Goal: Task Accomplishment & Management: Manage account settings

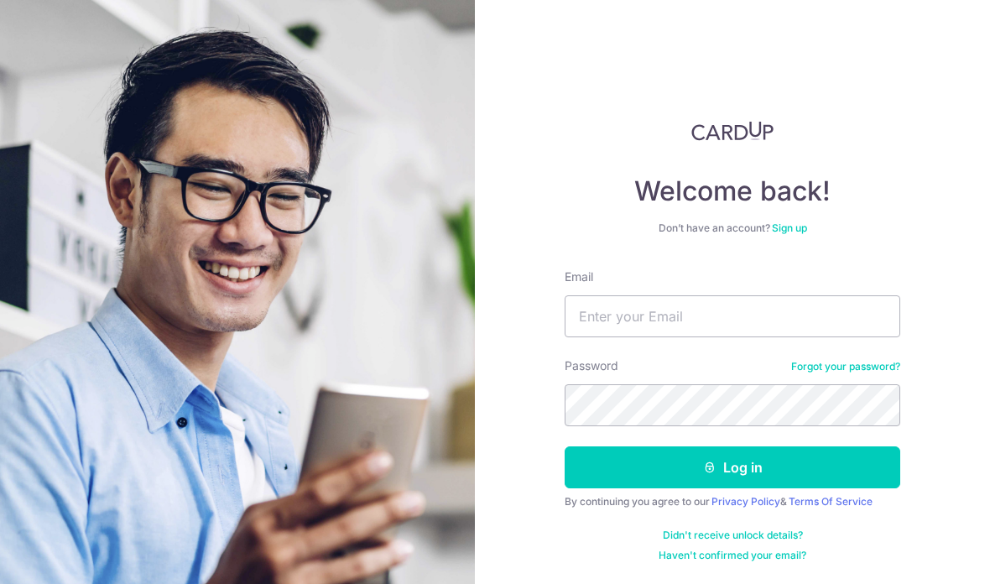
click at [796, 320] on input "Email" at bounding box center [733, 316] width 336 height 42
type input "webster.zhou@gmail.com"
click at [763, 467] on button "Log in" at bounding box center [733, 467] width 336 height 42
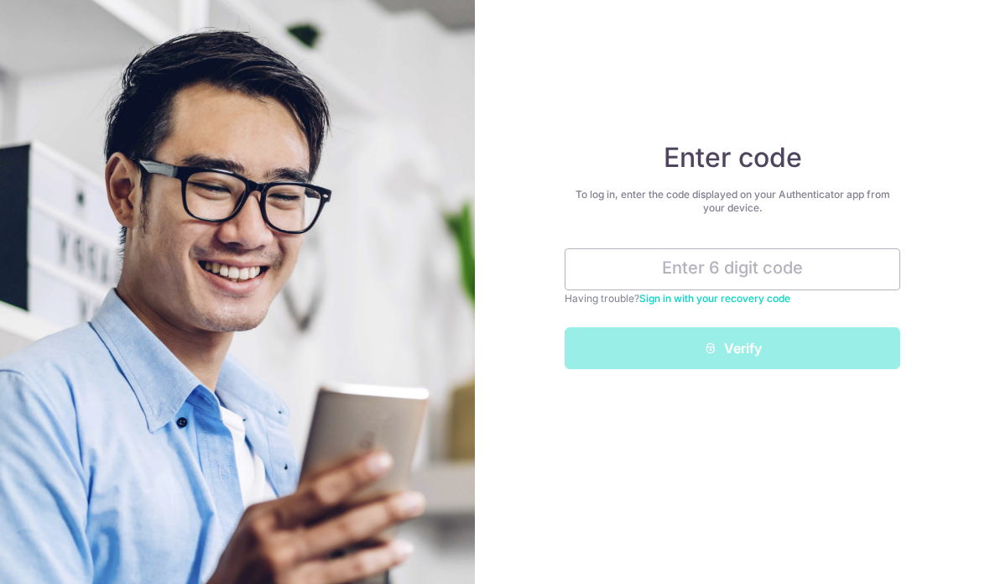
click at [799, 264] on input "text" at bounding box center [733, 269] width 336 height 42
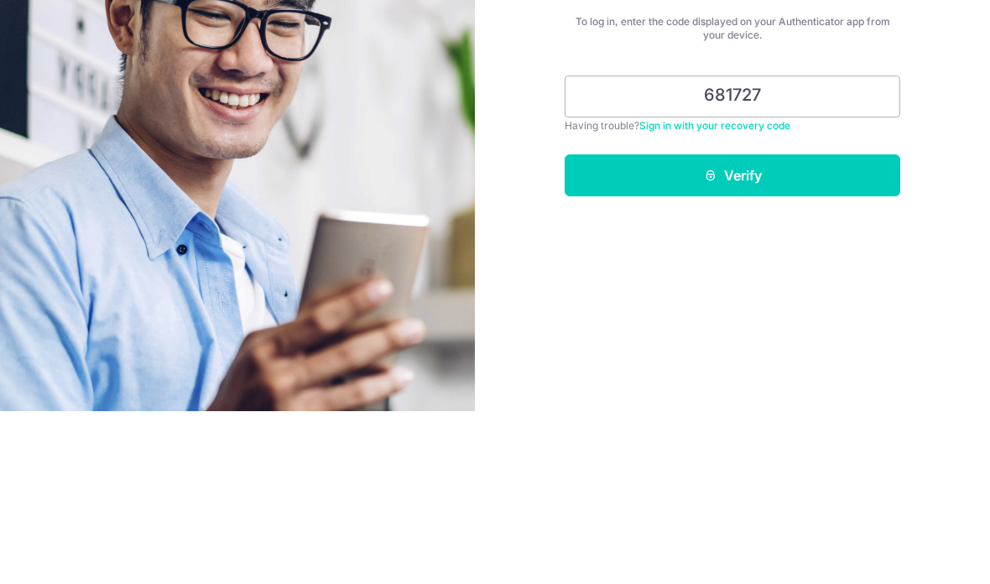
type input "681727"
click at [785, 327] on button "Verify" at bounding box center [733, 348] width 336 height 42
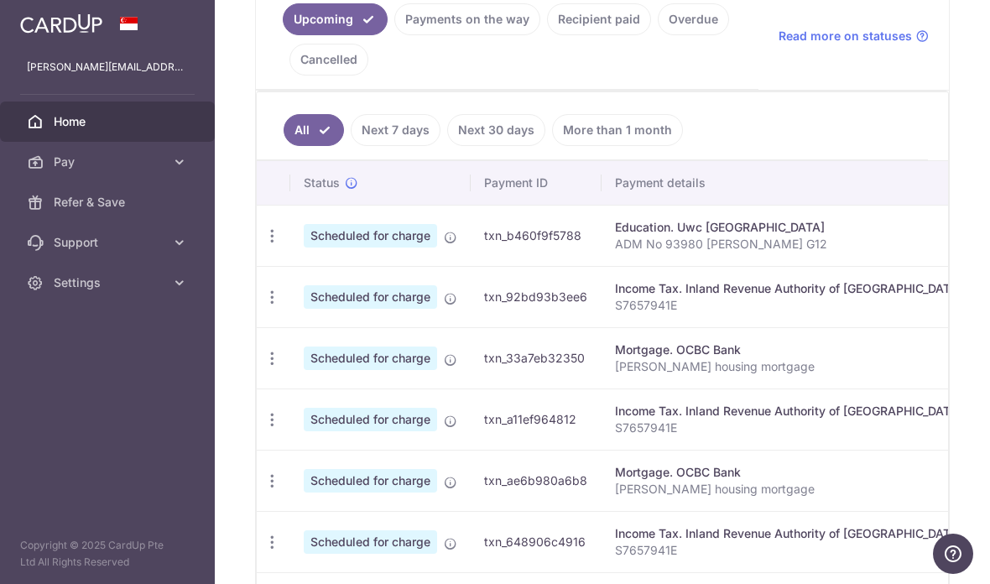
scroll to position [399, 0]
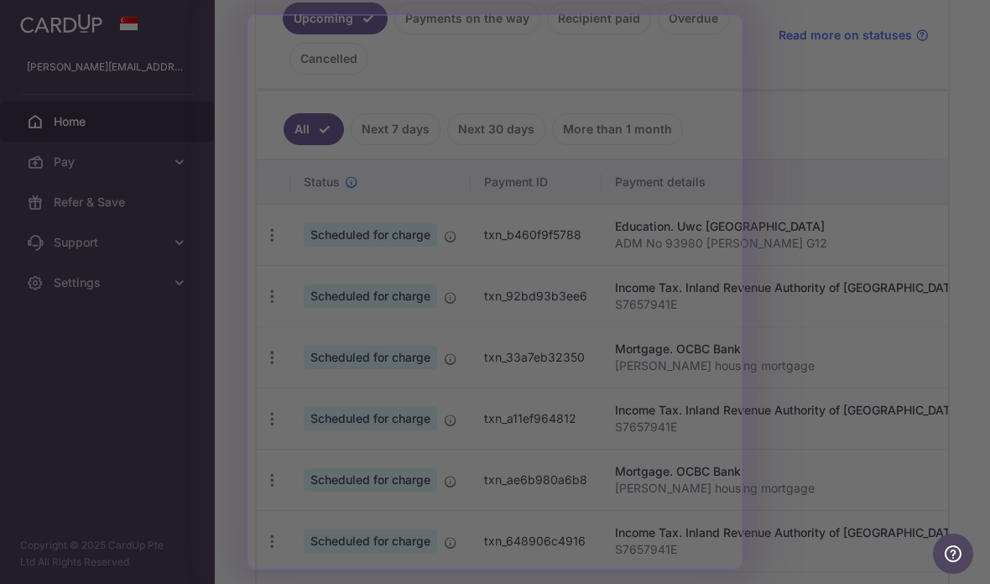
click at [800, 276] on div at bounding box center [500, 295] width 1000 height 590
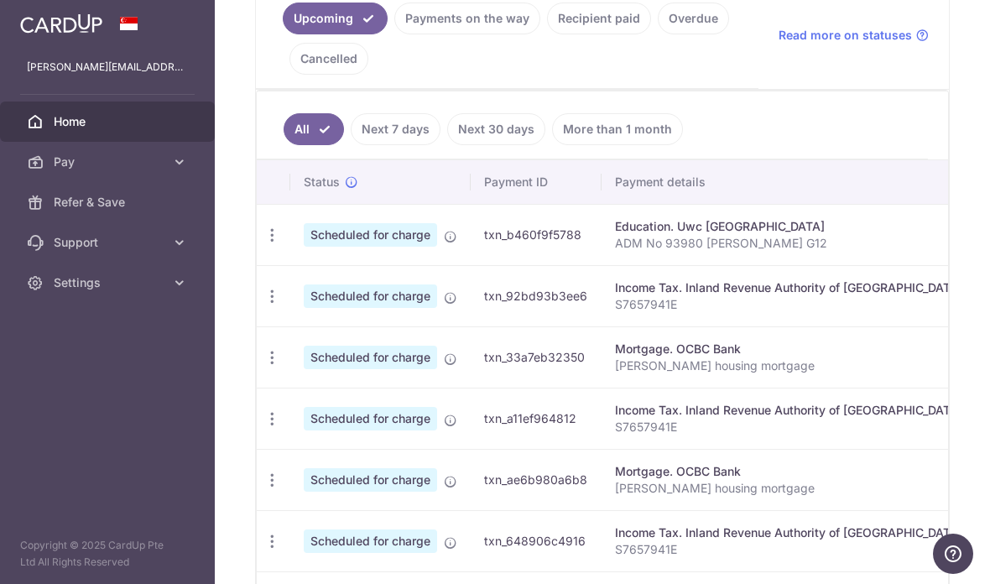
click at [696, 89] on ul "Upcoming Payments on the way Recipient paid Overdue Cancelled" at bounding box center [507, 35] width 503 height 108
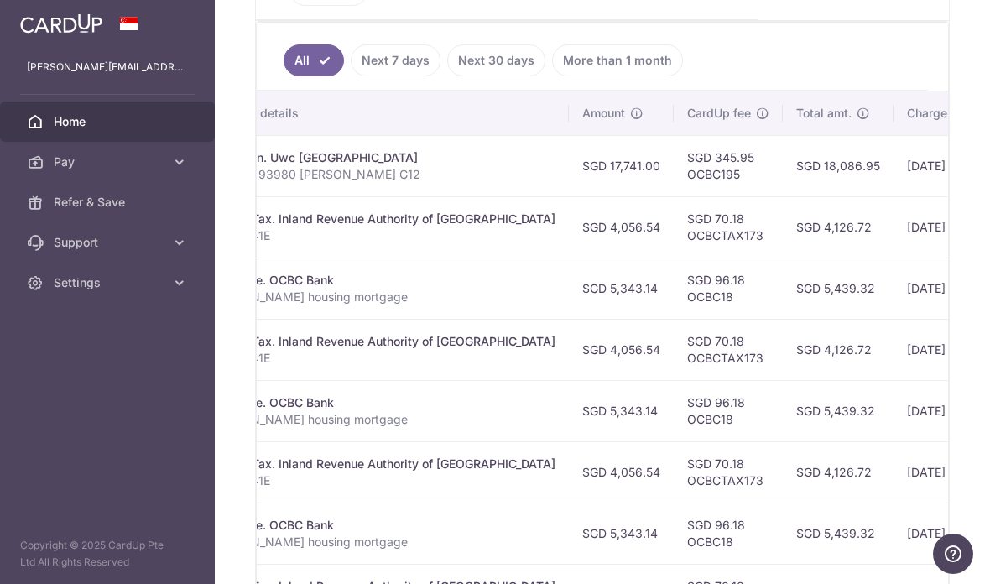
scroll to position [0, 406]
